Goal: Information Seeking & Learning: Find specific fact

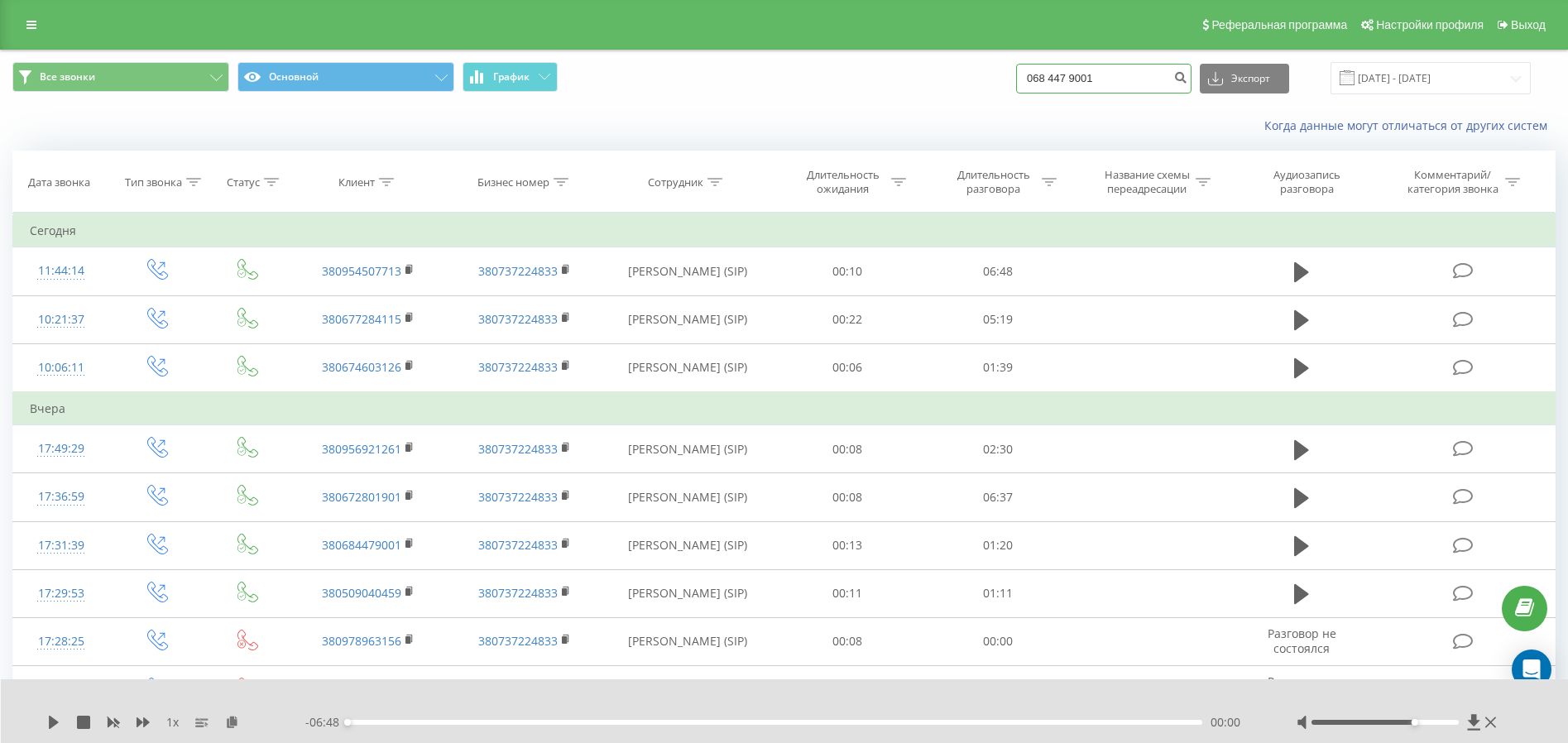
click at [1075, 70] on input "068 447 9001" at bounding box center [1104, 79] width 175 height 30
paste input "[PHONE_NUMBER]"
click at [1117, 72] on input "068 4 [PHONE_NUMBER] 9001" at bounding box center [1104, 79] width 175 height 30
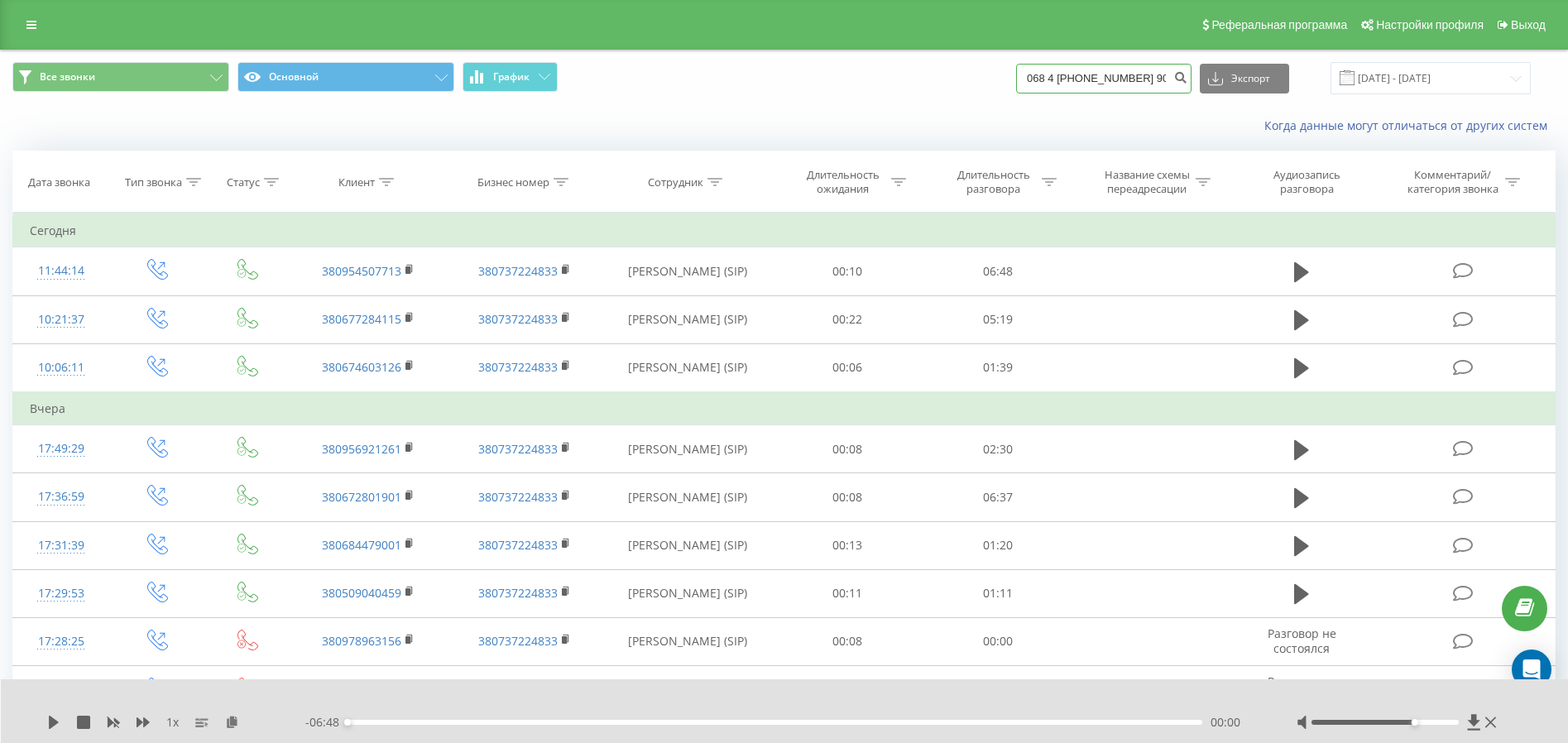
paste input "[PHONE_NUMBER]"
type input "[PHONE_NUMBER]"
click at [1189, 83] on button "submit" at bounding box center [1180, 79] width 23 height 30
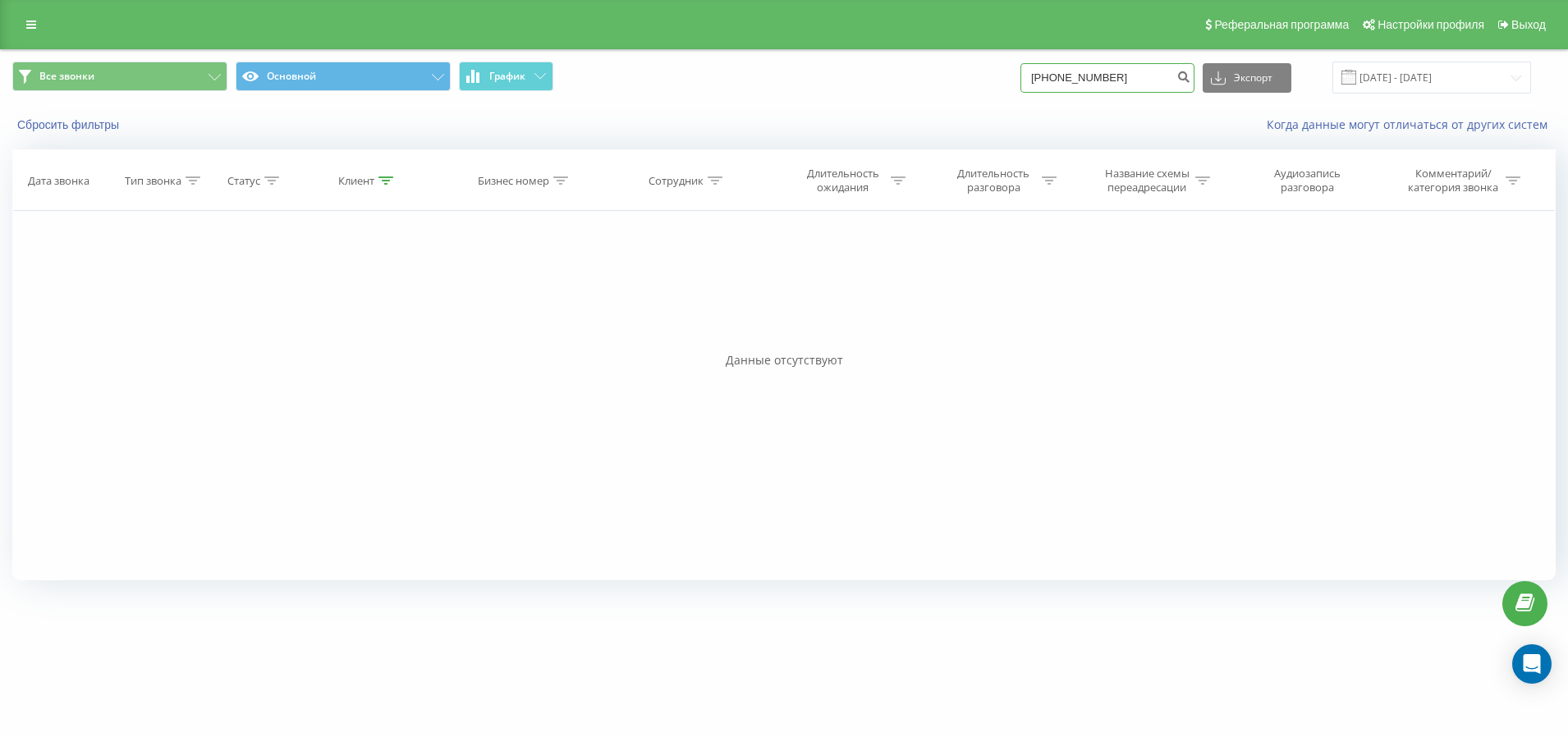
click at [1162, 88] on input "[PHONE_NUMBER]" at bounding box center [1107, 78] width 174 height 30
click at [1120, 88] on input "[PHONE_NUMBER]" at bounding box center [1107, 78] width 174 height 30
paste input "+"
type input "++380956921261"
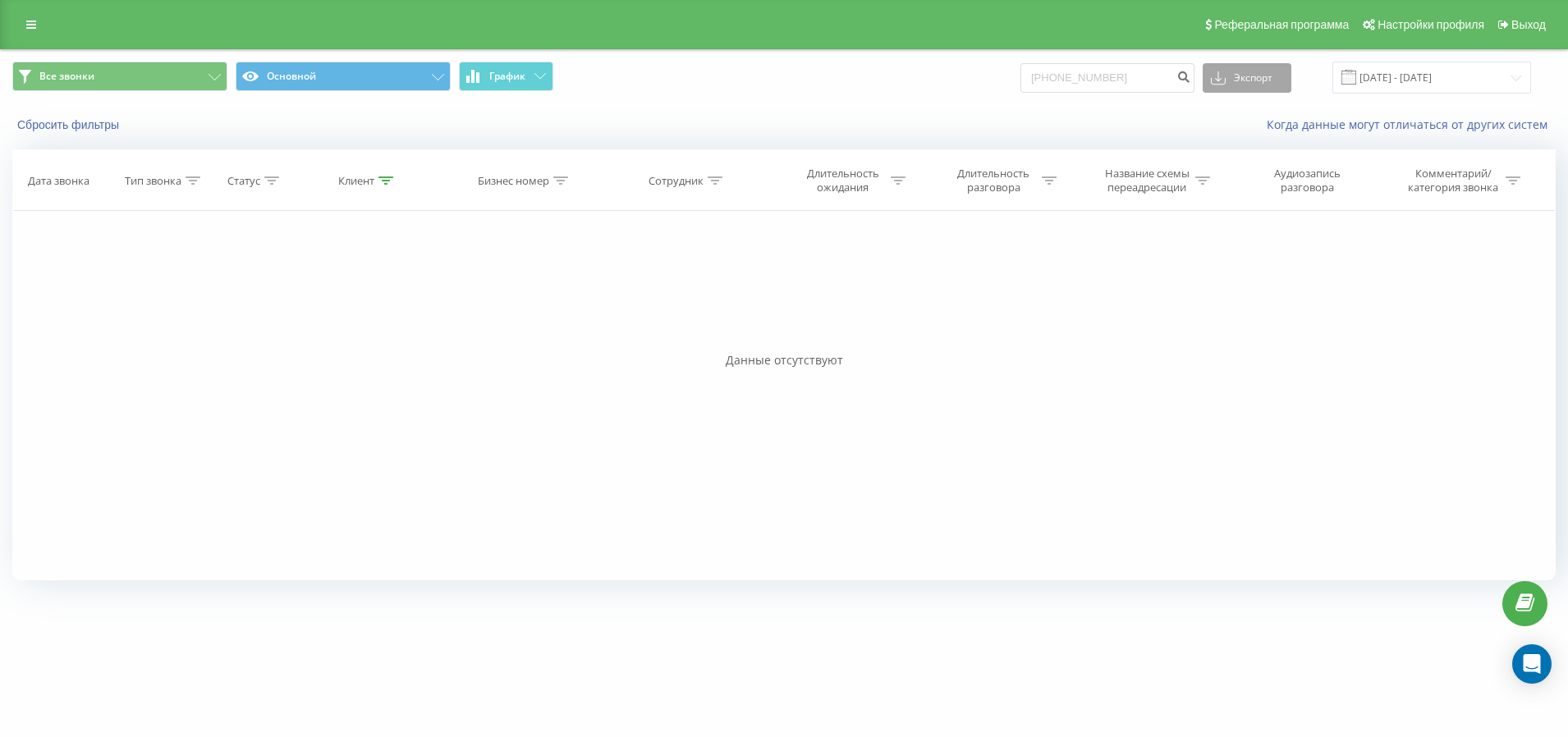
click at [1253, 81] on button "Экспорт" at bounding box center [1246, 78] width 89 height 30
click at [1184, 109] on div "Сбросить фильтры Когда данные могут отличаться от других систем" at bounding box center [784, 124] width 1566 height 39
click at [1194, 84] on button "submit" at bounding box center [1183, 78] width 22 height 30
click at [1105, 73] on input "[PHONE_NUMBER]" at bounding box center [1107, 78] width 174 height 30
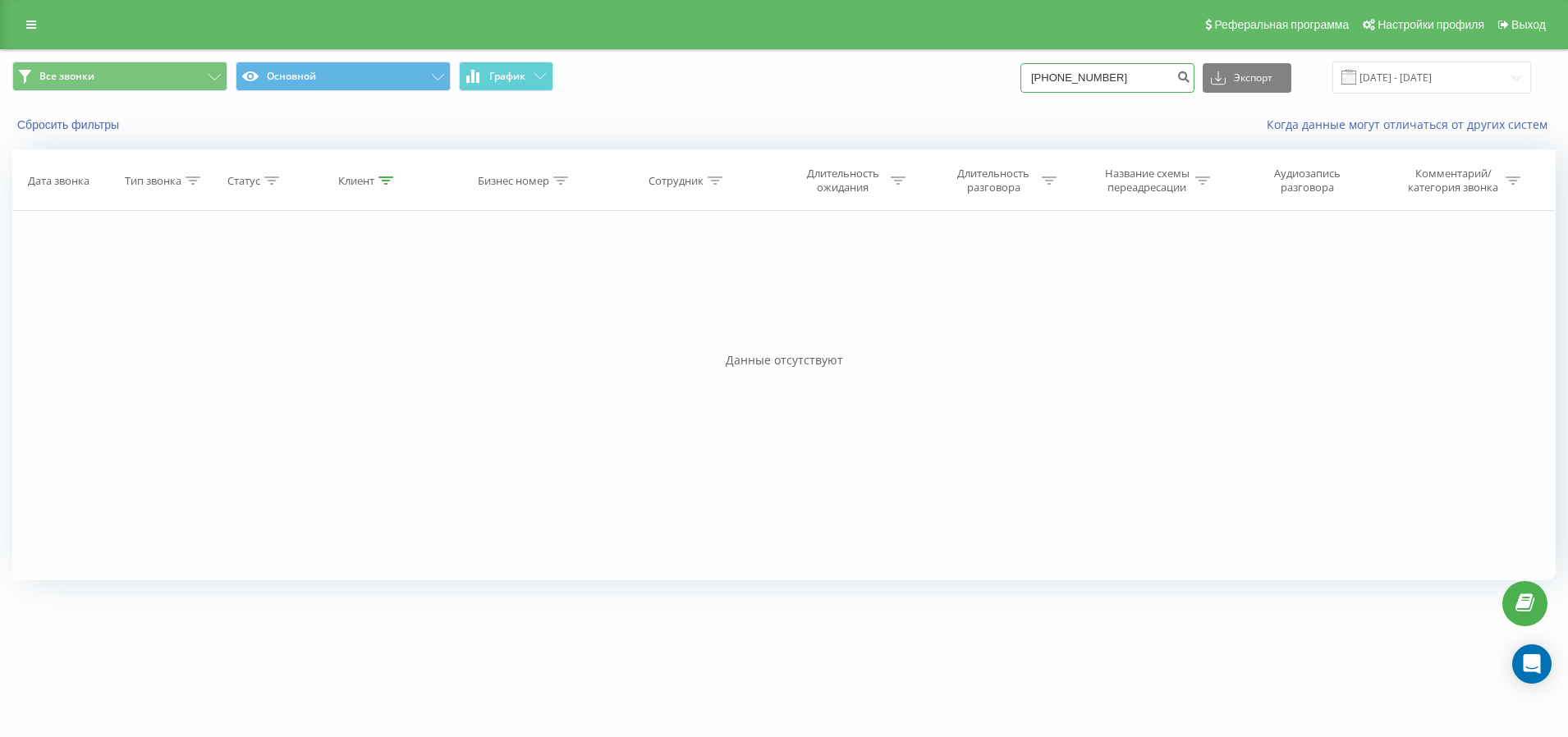
click at [1105, 73] on input "[PHONE_NUMBER]" at bounding box center [1107, 78] width 174 height 30
paste input "[PHONE_NUMBER]"
type input "0956921261"
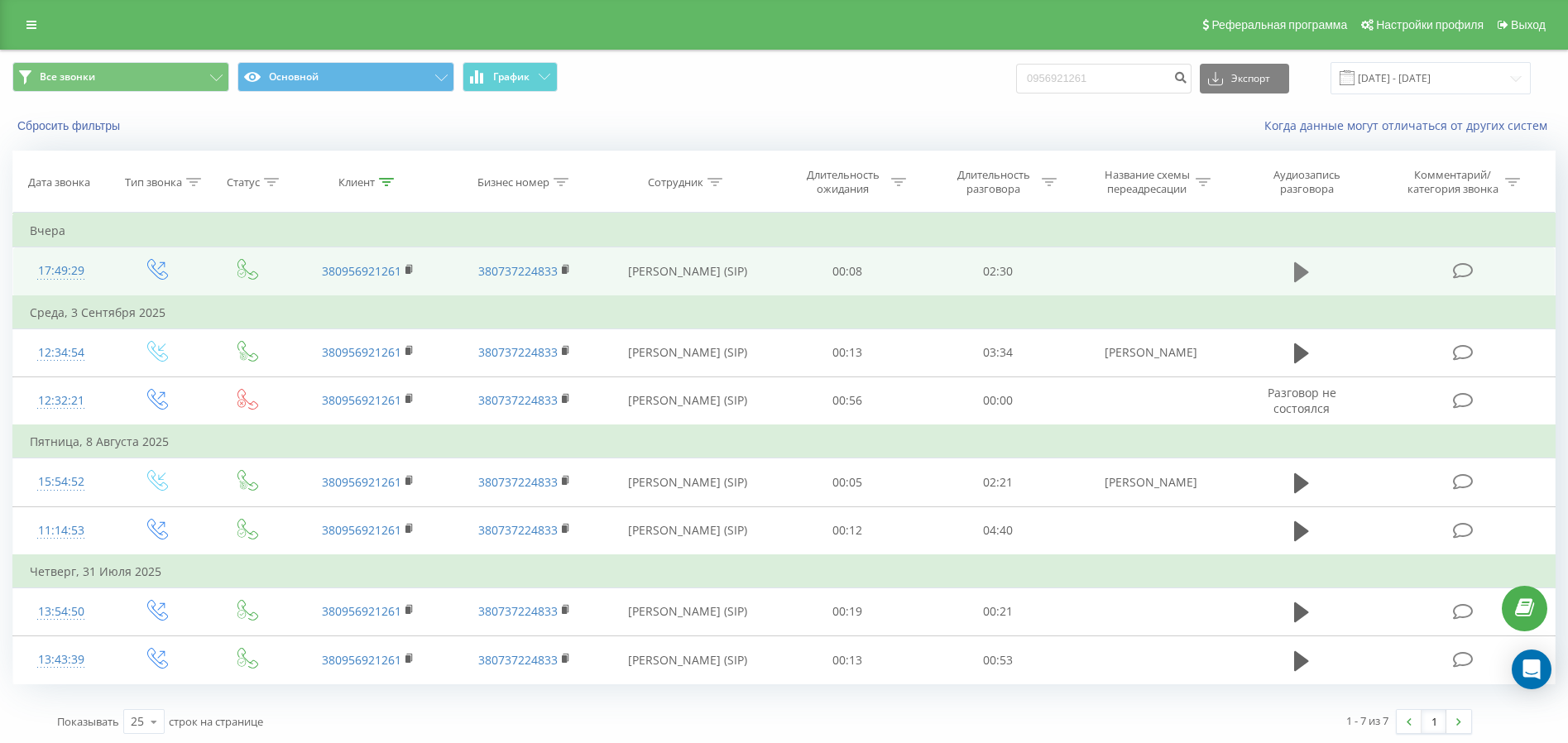
click at [1305, 273] on icon at bounding box center [1302, 272] width 14 height 20
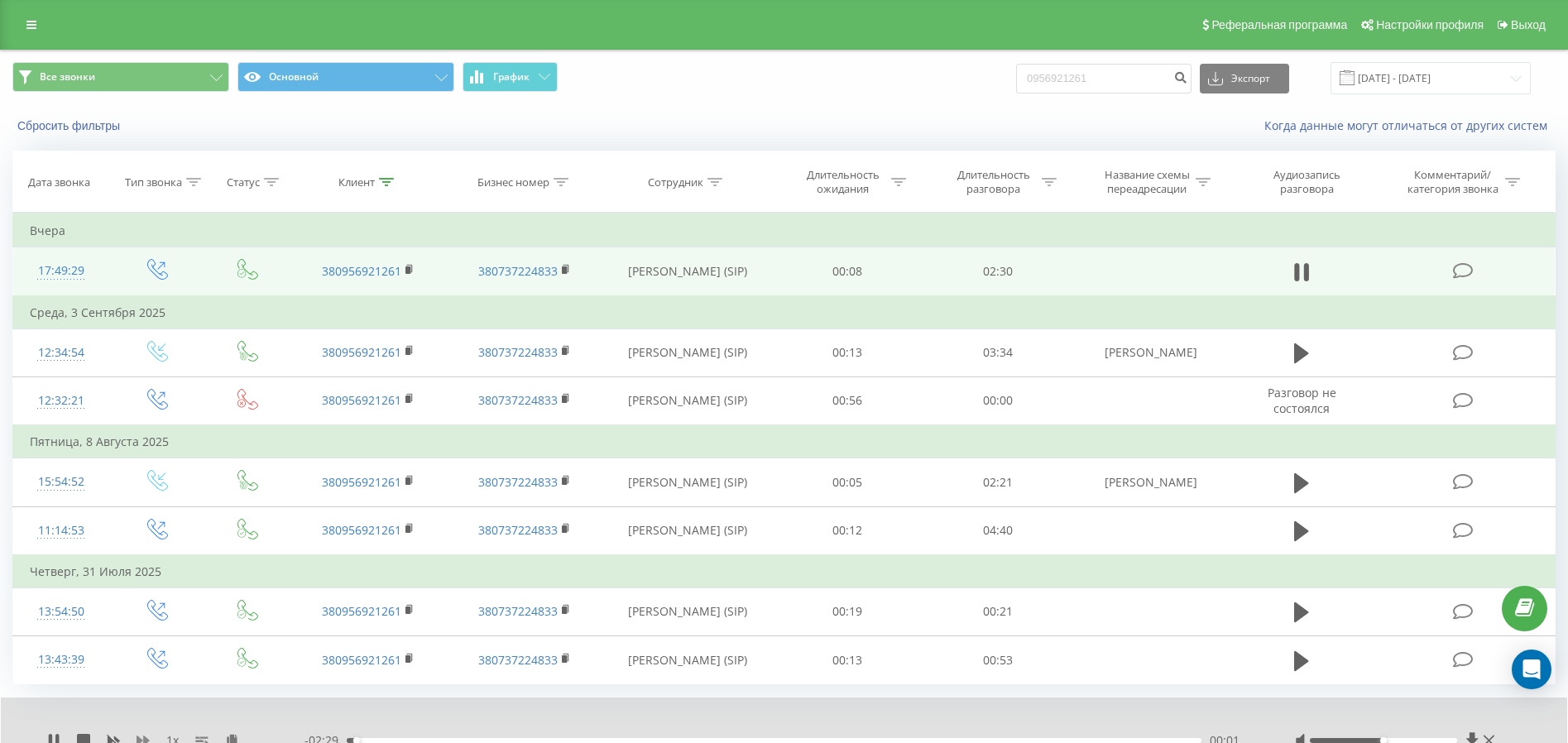
click at [148, 738] on icon at bounding box center [143, 740] width 14 height 14
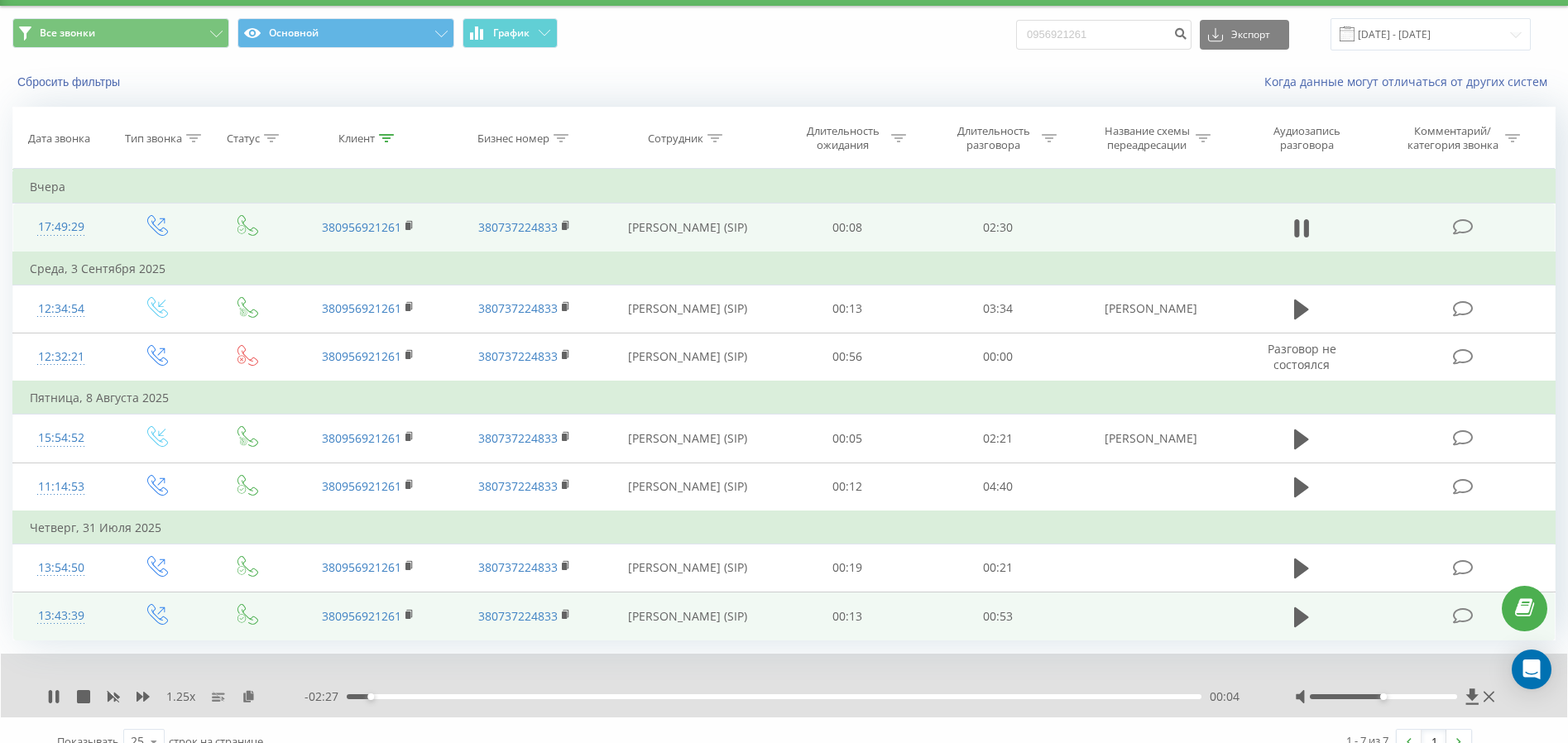
scroll to position [67, 0]
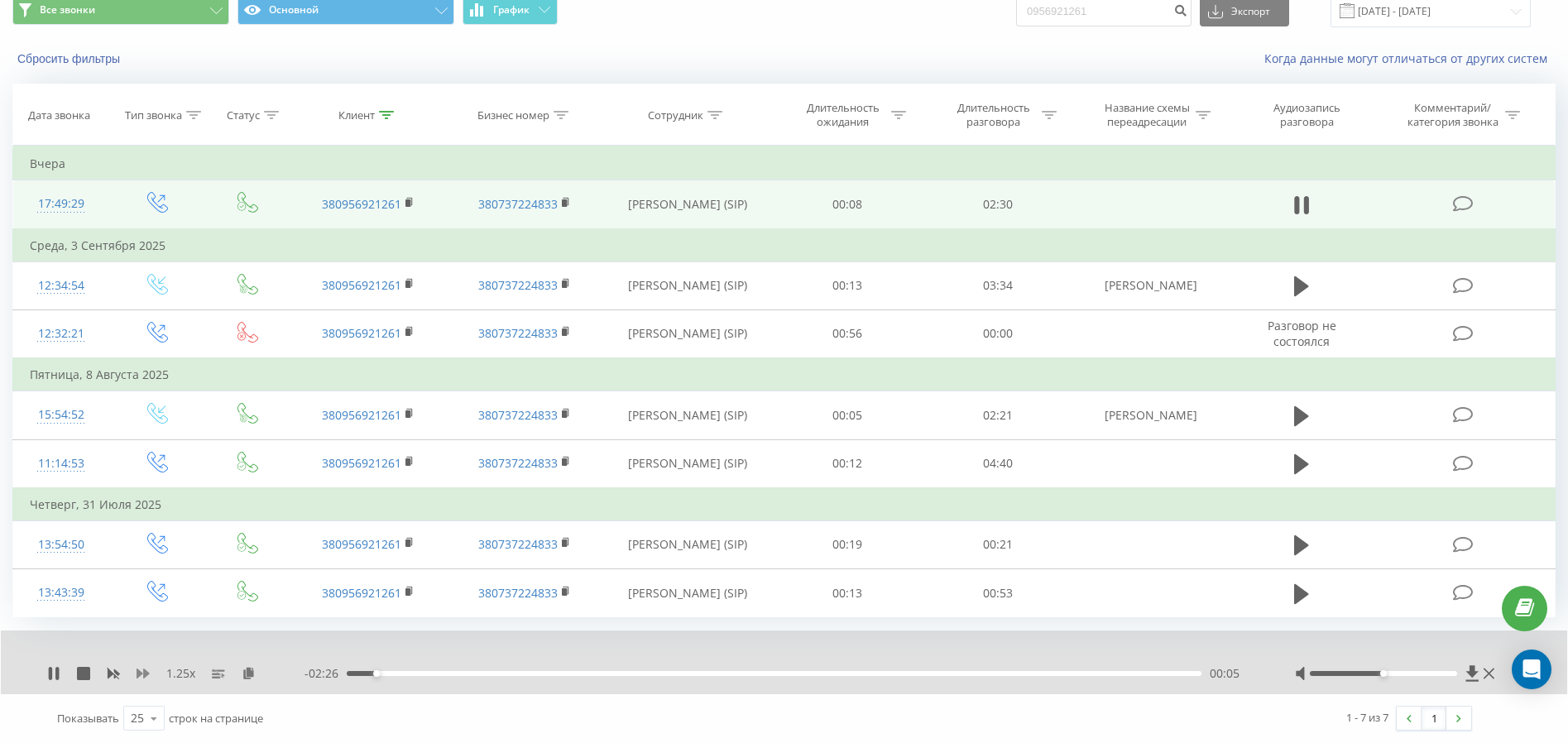
click at [144, 675] on icon at bounding box center [143, 673] width 14 height 10
click at [442, 664] on div "1.5 x - 02:24 00:06 00:06" at bounding box center [784, 662] width 1566 height 64
click at [459, 674] on div "00:06" at bounding box center [773, 673] width 854 height 5
click at [557, 675] on div "00:37" at bounding box center [773, 673] width 854 height 5
click at [698, 678] on div "- 01:51 00:40 00:40" at bounding box center [779, 673] width 949 height 16
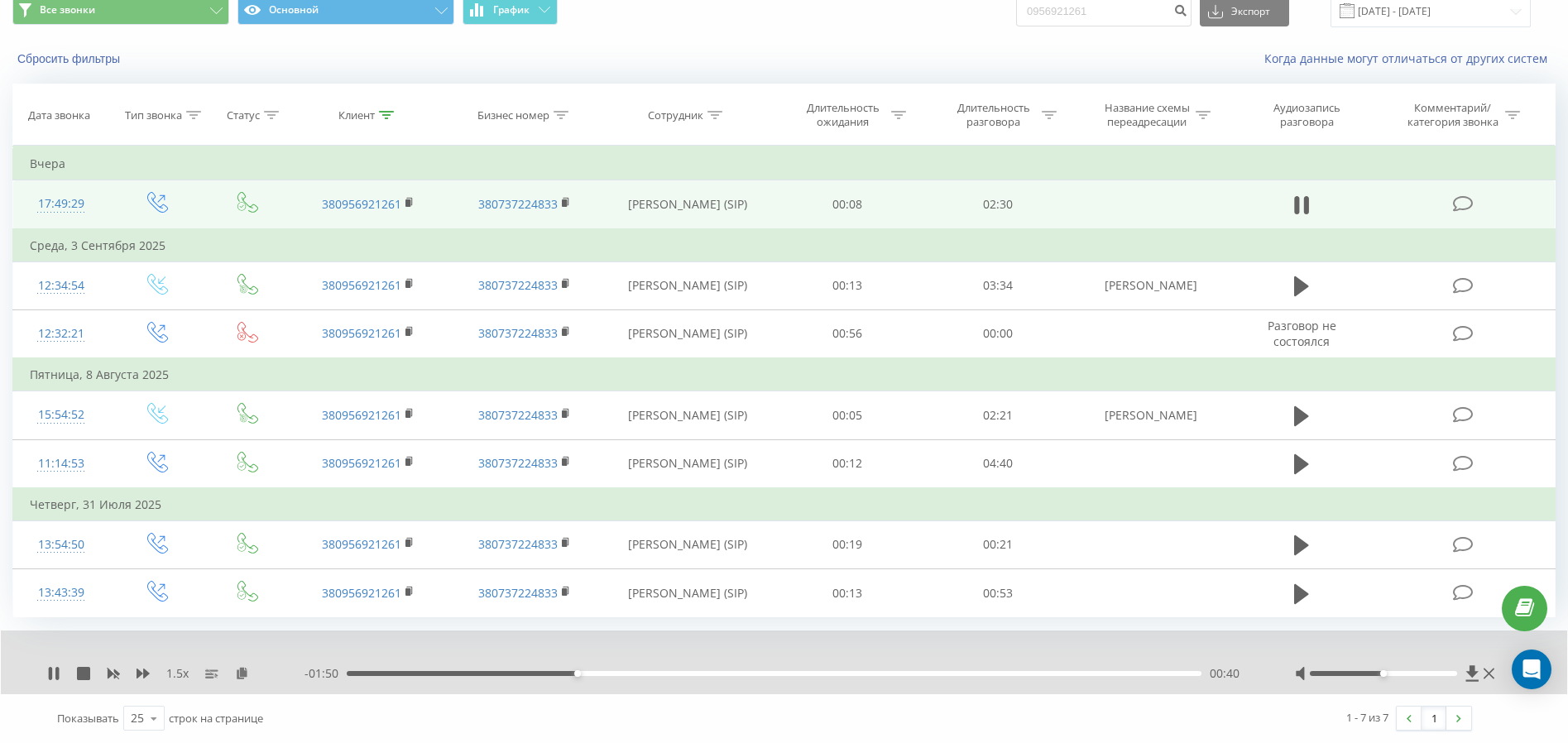
click at [700, 675] on div "00:40" at bounding box center [773, 673] width 854 height 5
drag, startPoint x: 1397, startPoint y: 673, endPoint x: 1433, endPoint y: 673, distance: 36.0
click at [1433, 673] on div at bounding box center [1383, 673] width 147 height 5
click at [903, 678] on div "- 01:24 01:06 01:06" at bounding box center [779, 673] width 949 height 16
click at [909, 675] on div "01:07" at bounding box center [773, 673] width 854 height 5
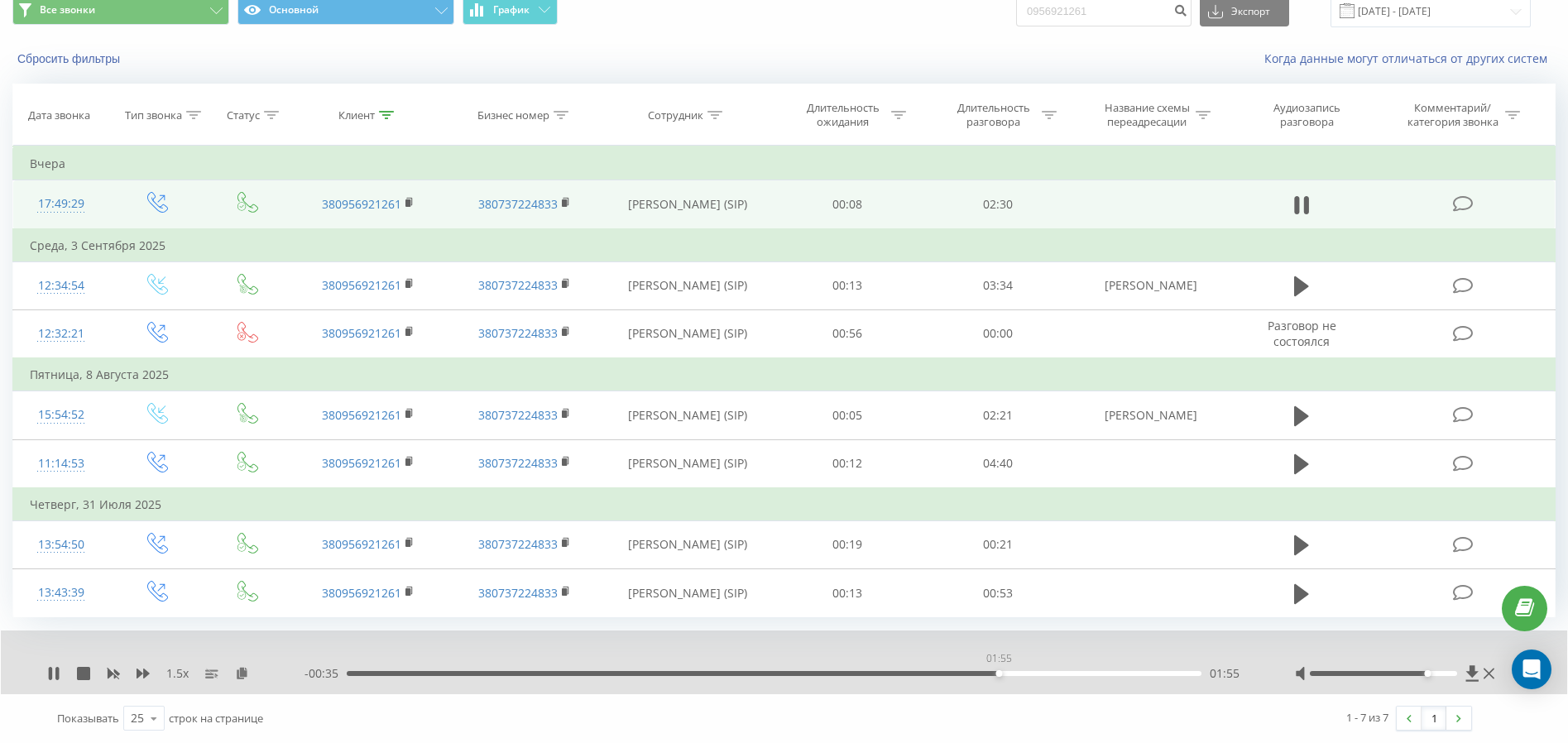
click at [999, 675] on div "01:55" at bounding box center [773, 673] width 854 height 5
click at [1077, 673] on div "01:59" at bounding box center [773, 673] width 854 height 5
click at [91, 671] on div "1.5 x" at bounding box center [175, 673] width 257 height 16
click at [80, 670] on icon at bounding box center [83, 673] width 14 height 14
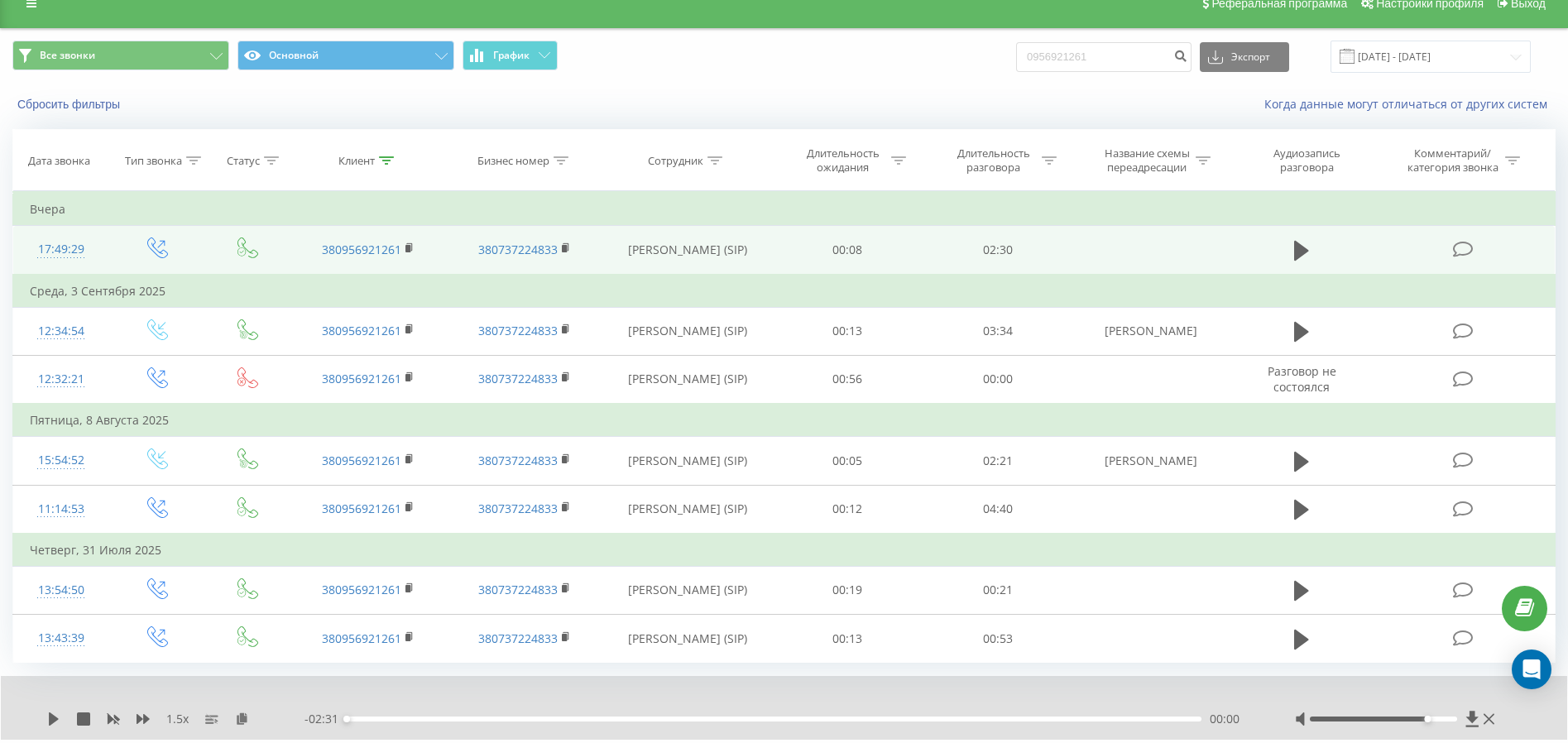
scroll to position [0, 0]
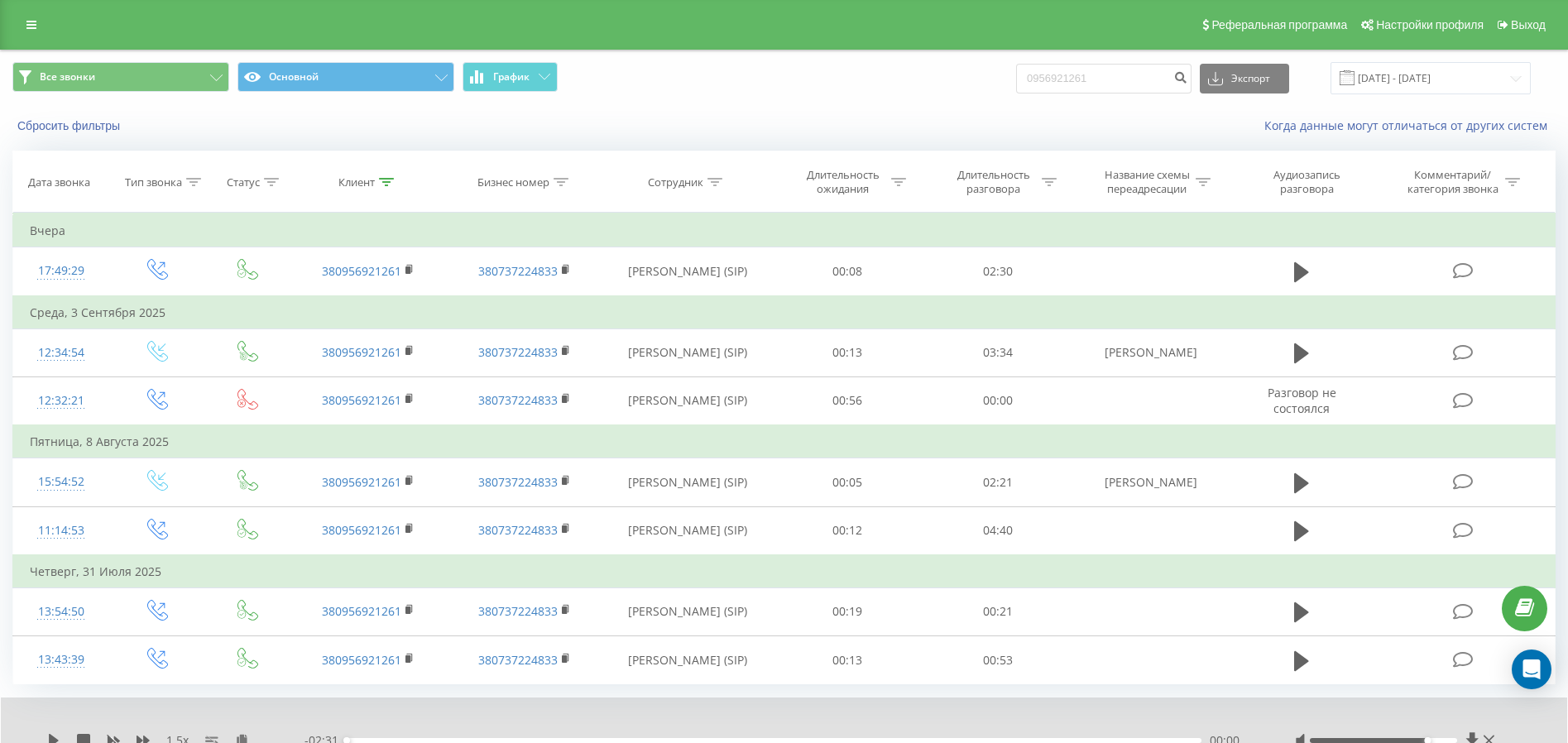
click at [42, 9] on div "Реферальная программа Настройки профиля Выход" at bounding box center [784, 24] width 1568 height 50
click at [33, 16] on link at bounding box center [31, 25] width 30 height 23
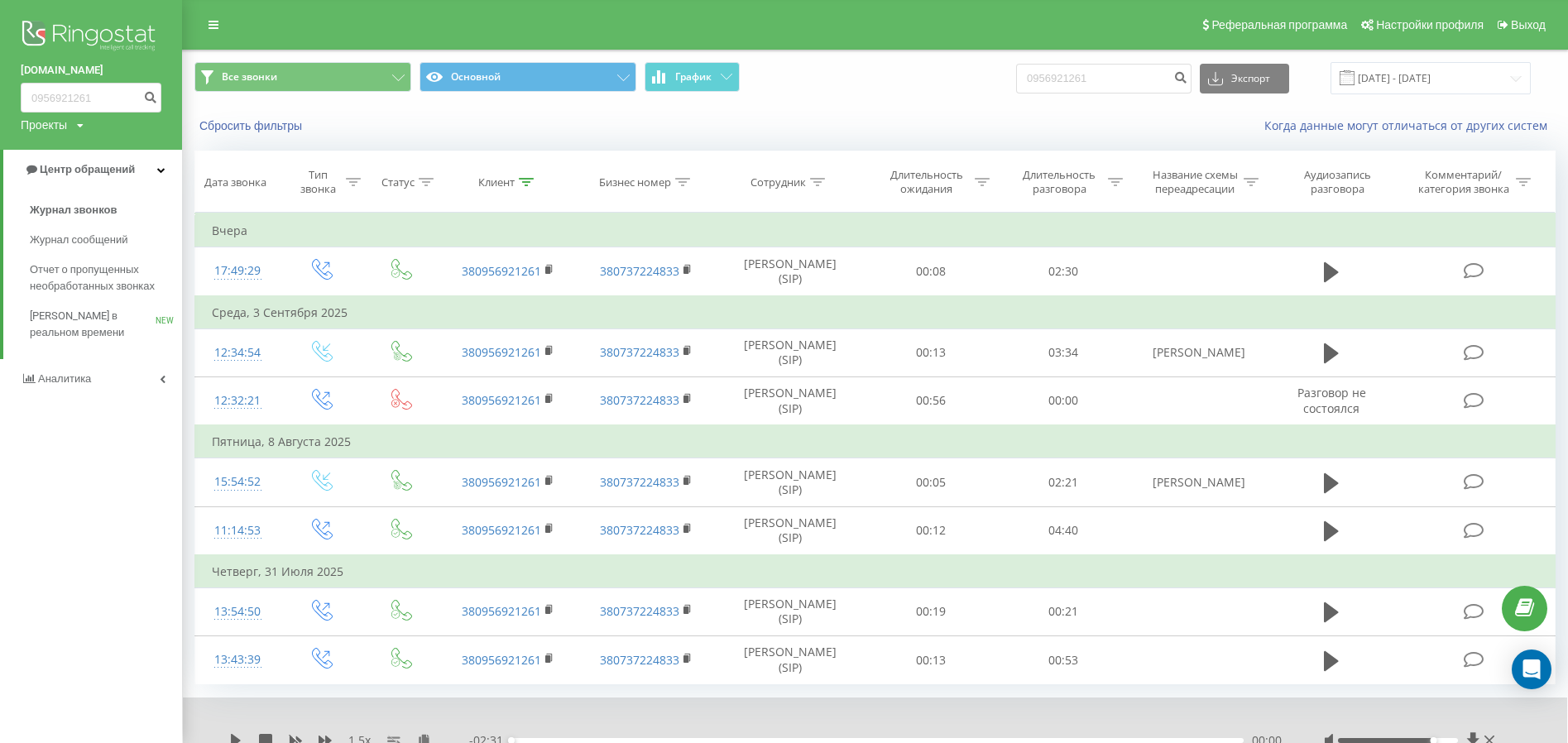
click at [587, 19] on div "Реферальная программа Настройки профиля Выход" at bounding box center [784, 24] width 1568 height 50
click at [74, 212] on span "Журнал звонков" at bounding box center [73, 210] width 87 height 16
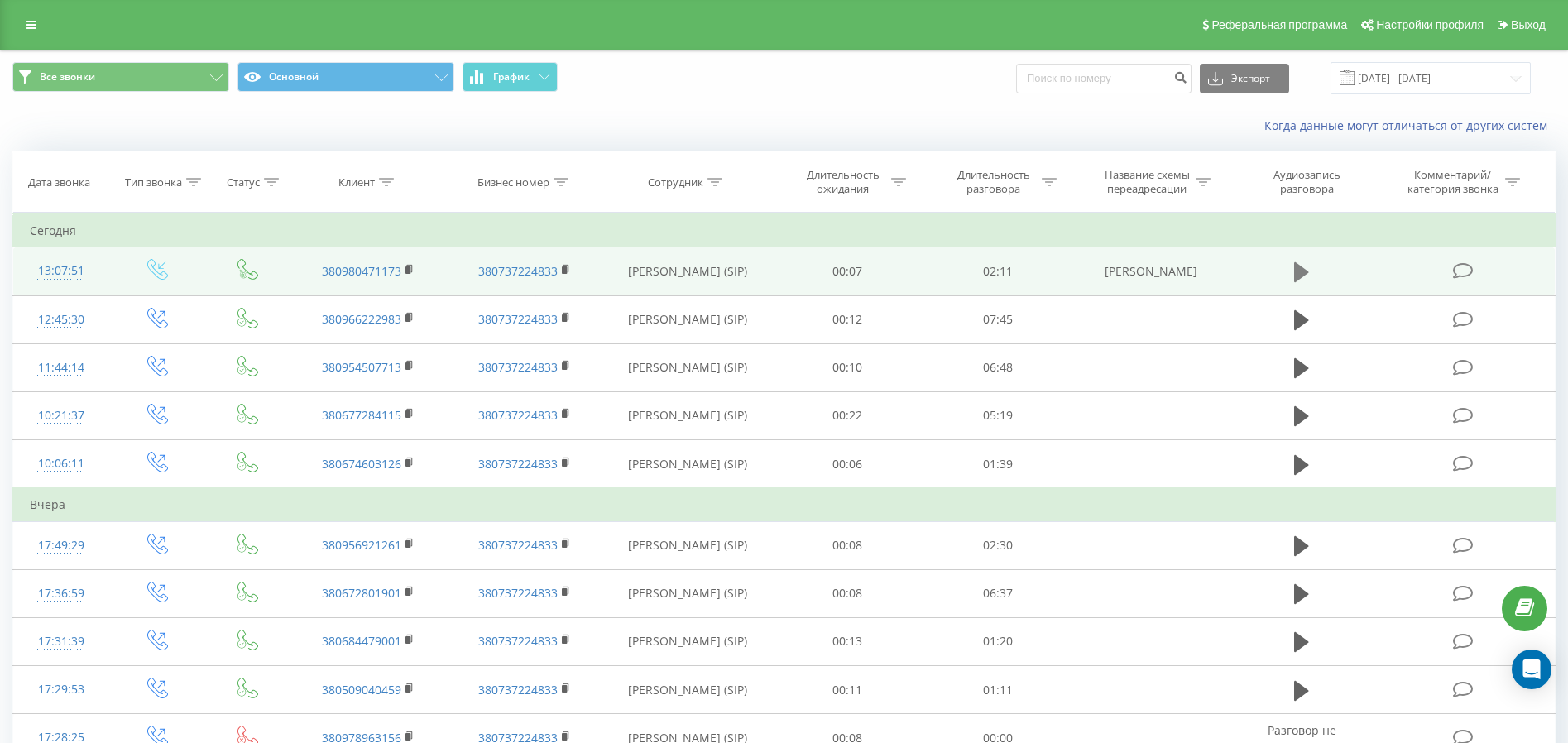
click at [1304, 272] on icon at bounding box center [1302, 272] width 14 height 20
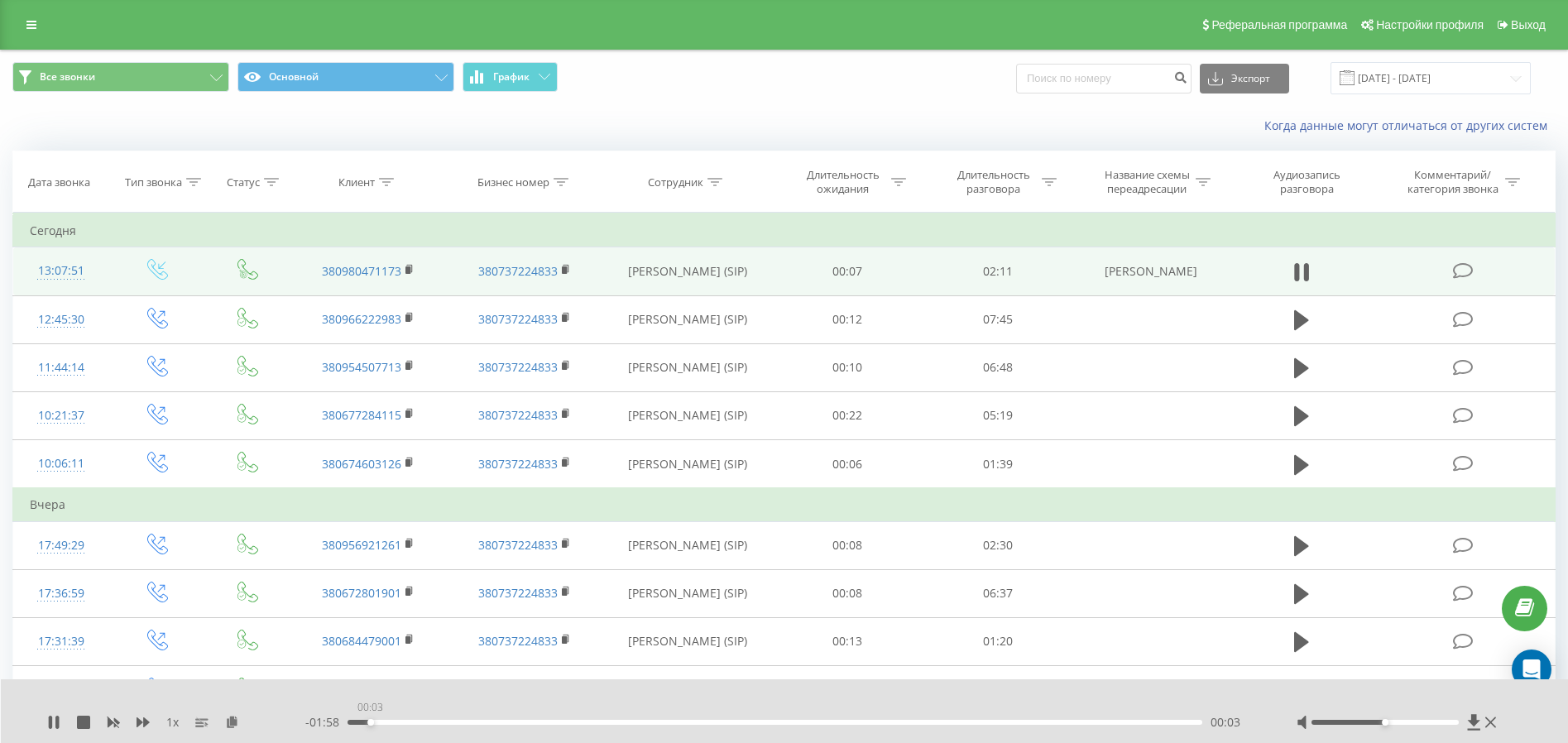
click at [369, 721] on div "00:03" at bounding box center [775, 721] width 854 height 5
drag, startPoint x: 625, startPoint y: 717, endPoint x: 426, endPoint y: 699, distance: 199.8
click at [426, 720] on div "00:11" at bounding box center [775, 721] width 854 height 5
click at [469, 724] on div "00:22" at bounding box center [775, 721] width 854 height 5
